Goal: Task Accomplishment & Management: Manage account settings

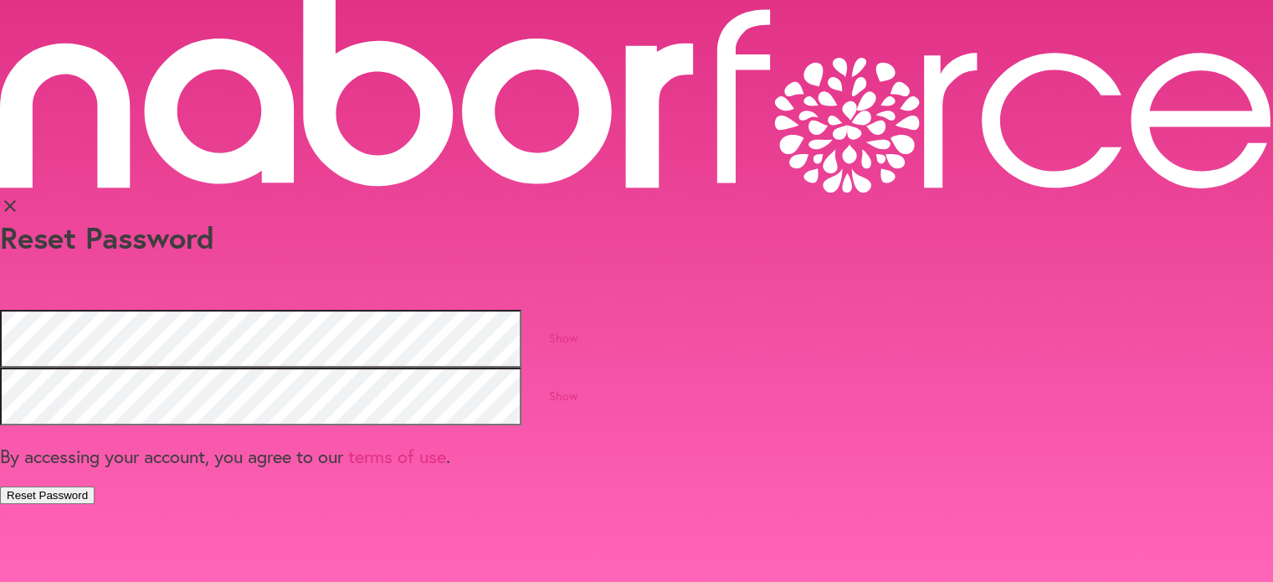
click at [95, 486] on button "Reset Password" at bounding box center [47, 495] width 95 height 18
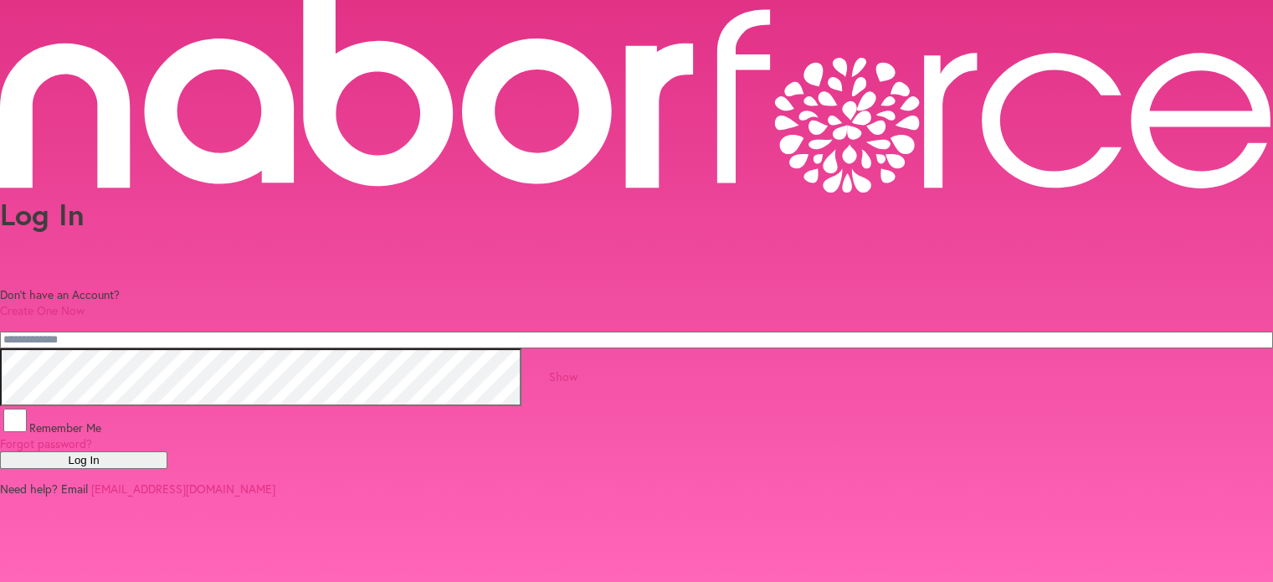
click at [379, 331] on input "email" at bounding box center [636, 339] width 1273 height 17
type input "**********"
click at [167, 458] on button "Log In" at bounding box center [83, 460] width 167 height 18
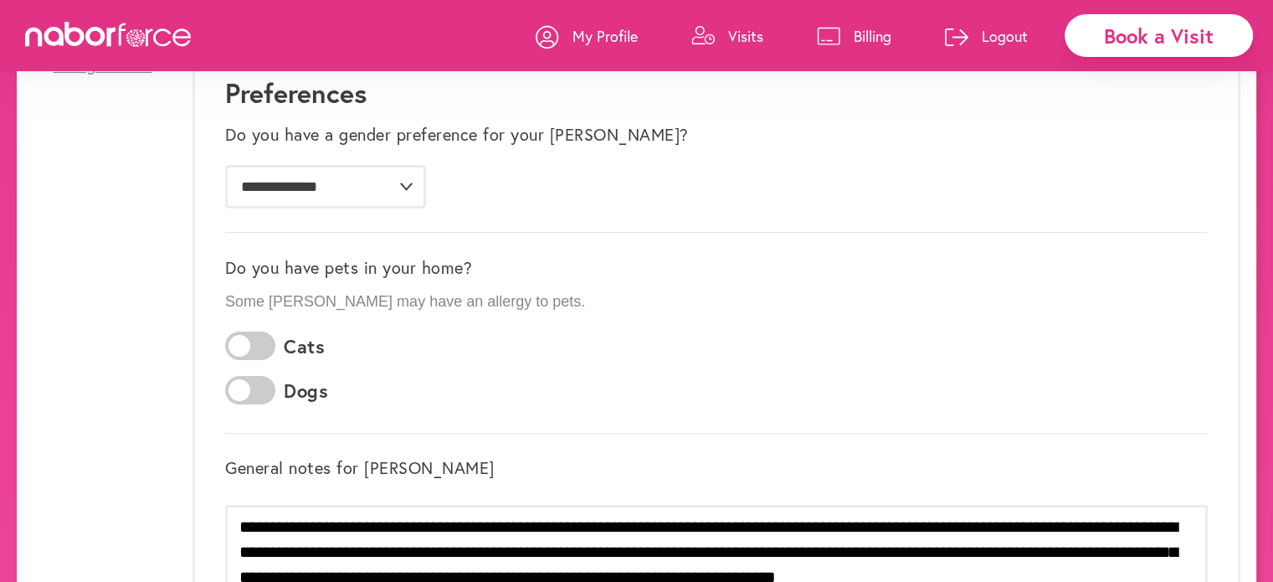
scroll to position [290, 0]
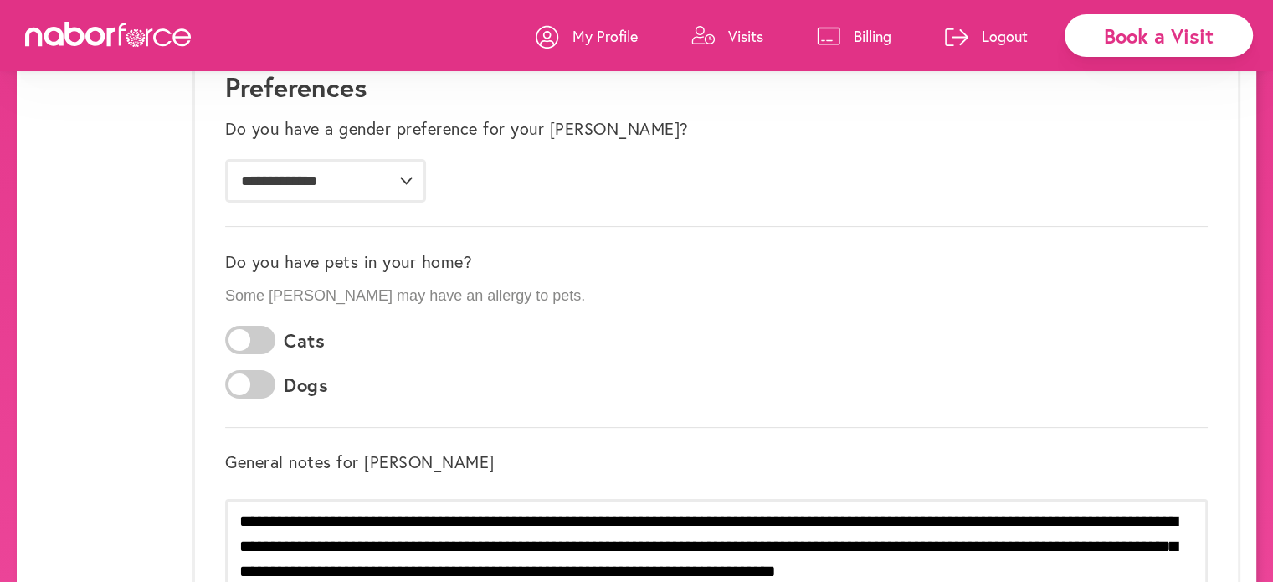
click at [260, 334] on span at bounding box center [250, 340] width 50 height 28
click at [234, 379] on span at bounding box center [250, 384] width 50 height 28
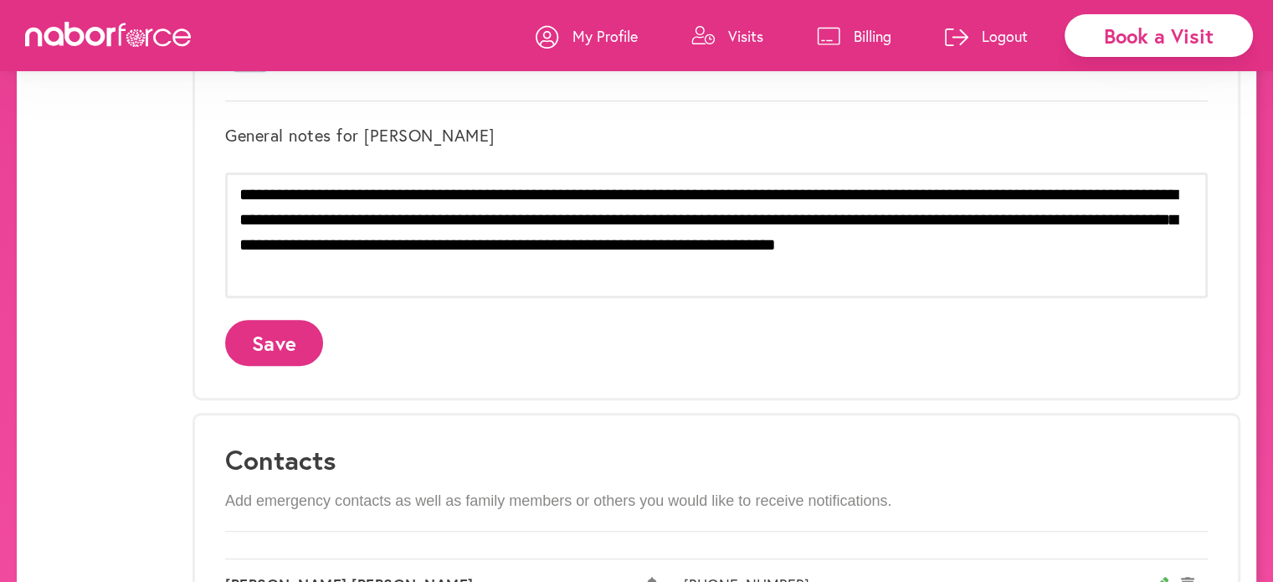
scroll to position [623, 0]
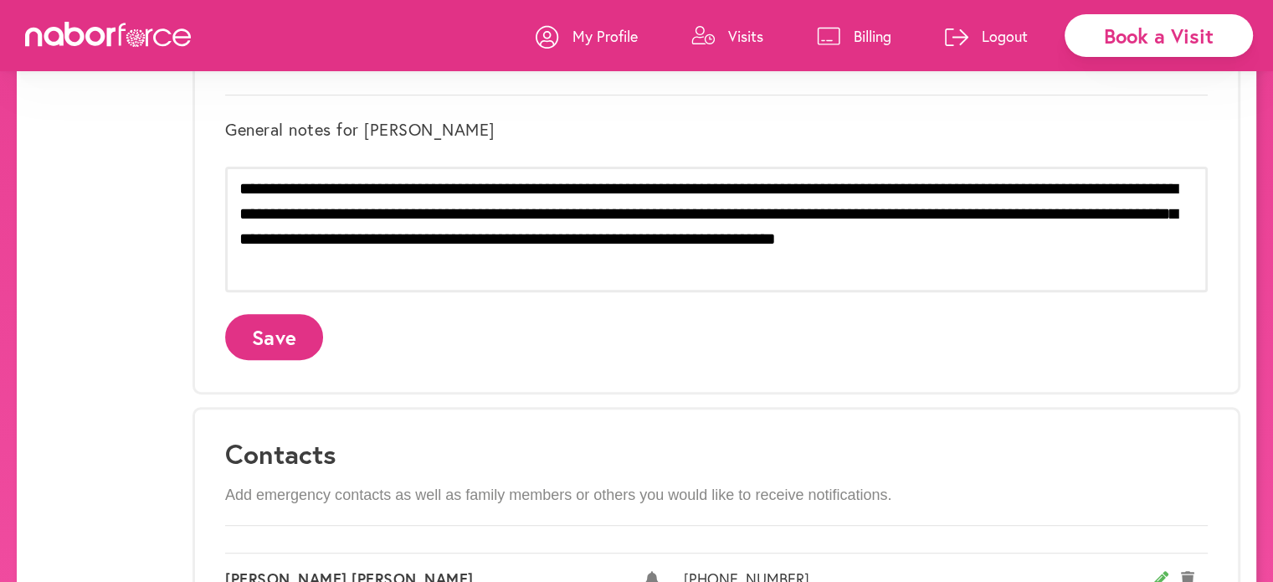
drag, startPoint x: 288, startPoint y: 333, endPoint x: 600, endPoint y: 361, distance: 313.4
click at [297, 334] on button "Save" at bounding box center [274, 337] width 98 height 46
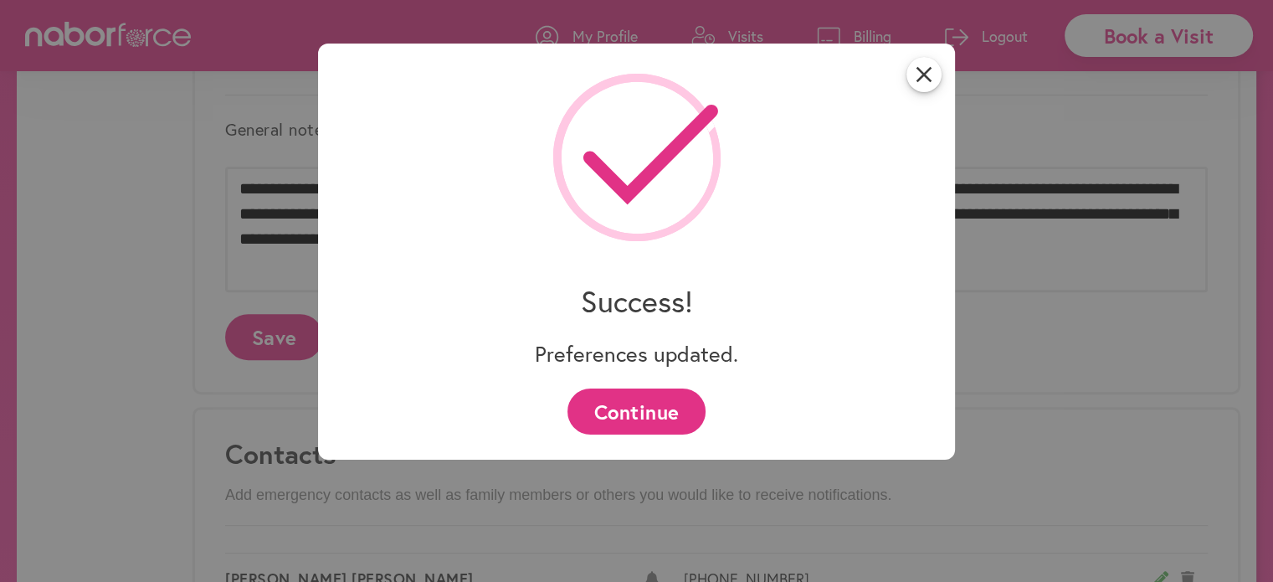
scroll to position [0, 0]
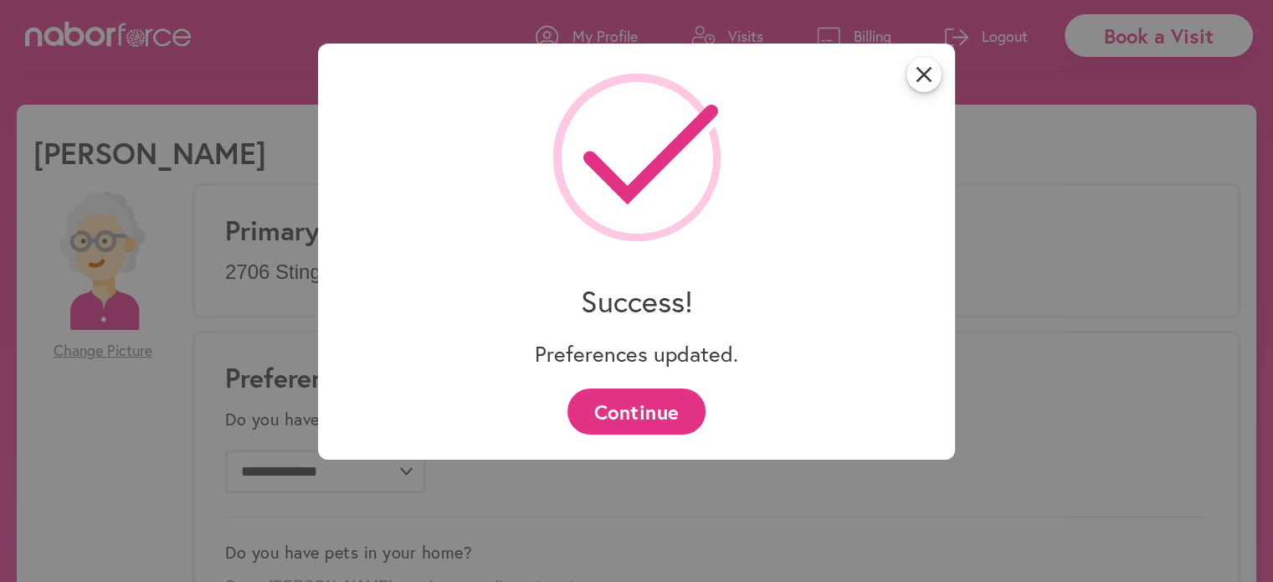
click at [619, 408] on button "Continue" at bounding box center [636, 411] width 138 height 46
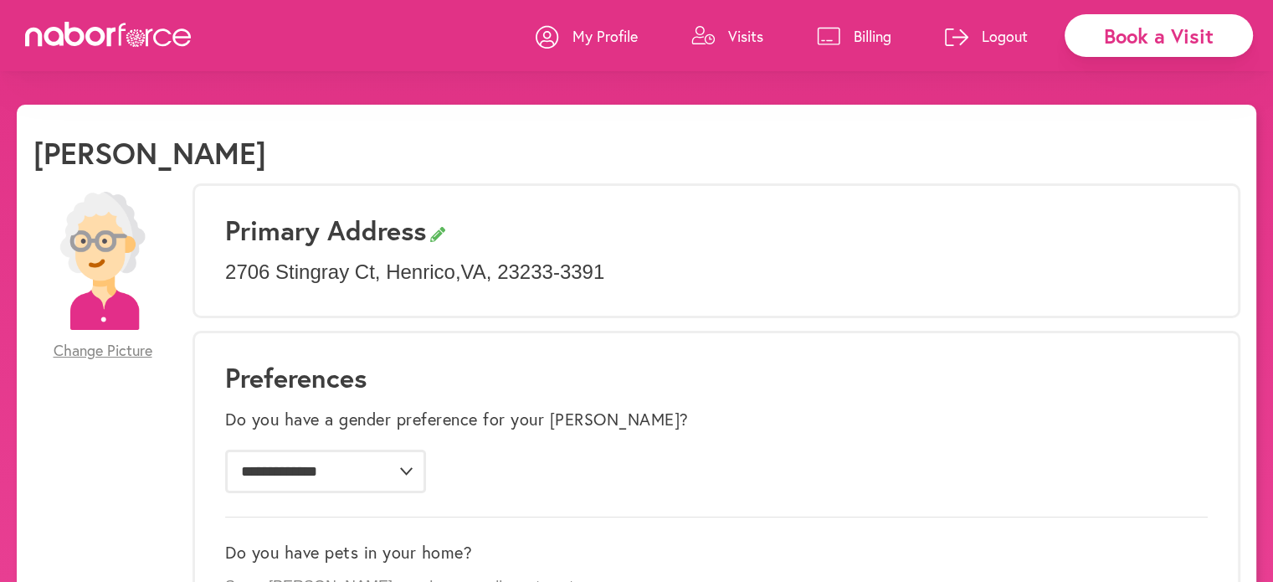
drag, startPoint x: 1270, startPoint y: 126, endPoint x: 1285, endPoint y: 148, distance: 26.7
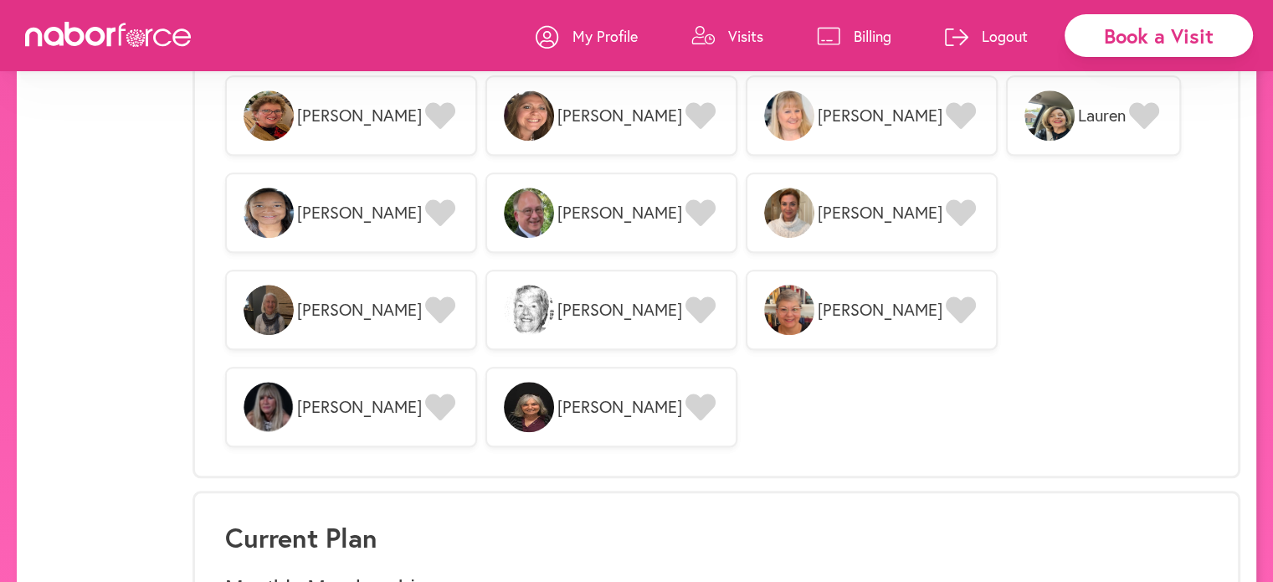
scroll to position [1684, 0]
